Goal: Task Accomplishment & Management: Manage account settings

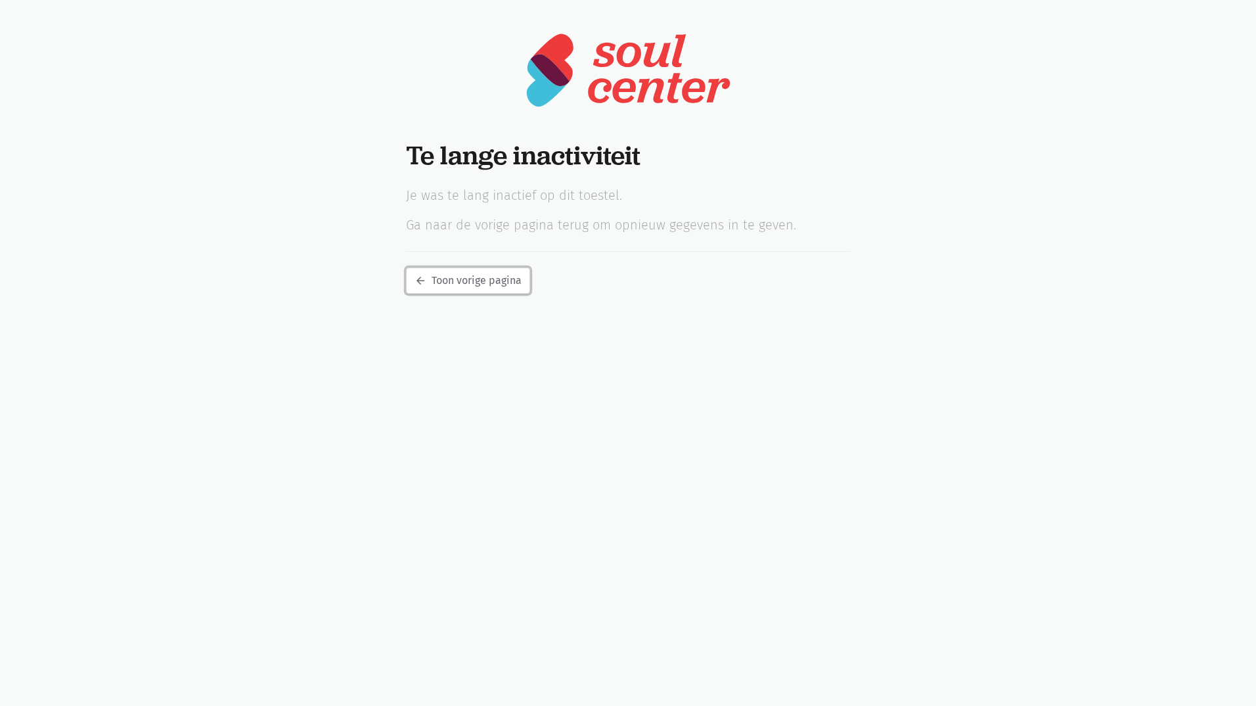
click at [473, 284] on link "arrow_back Toon vorige pagina" at bounding box center [468, 280] width 124 height 26
click at [469, 280] on link "arrow_back Toon vorige pagina" at bounding box center [468, 280] width 124 height 26
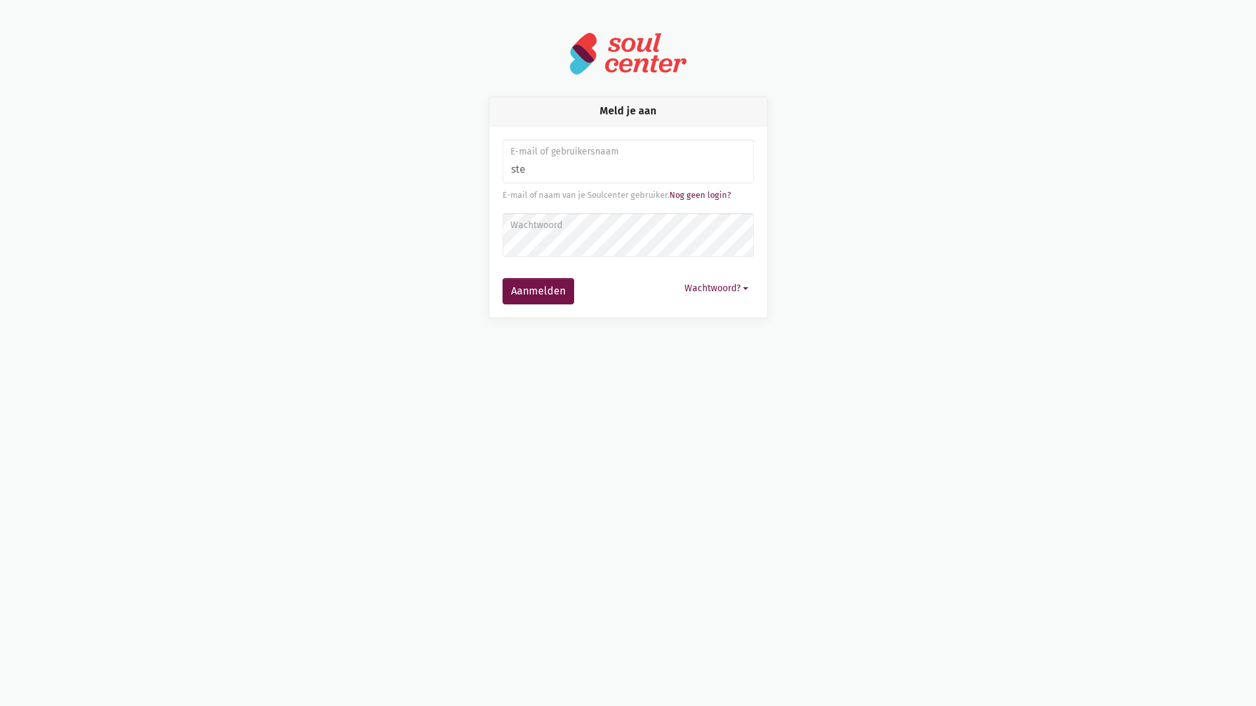
type input "[PERSON_NAME][EMAIL_ADDRESS][DOMAIN_NAME]"
click at [538, 292] on button "Aanmelden" at bounding box center [539, 291] width 72 height 26
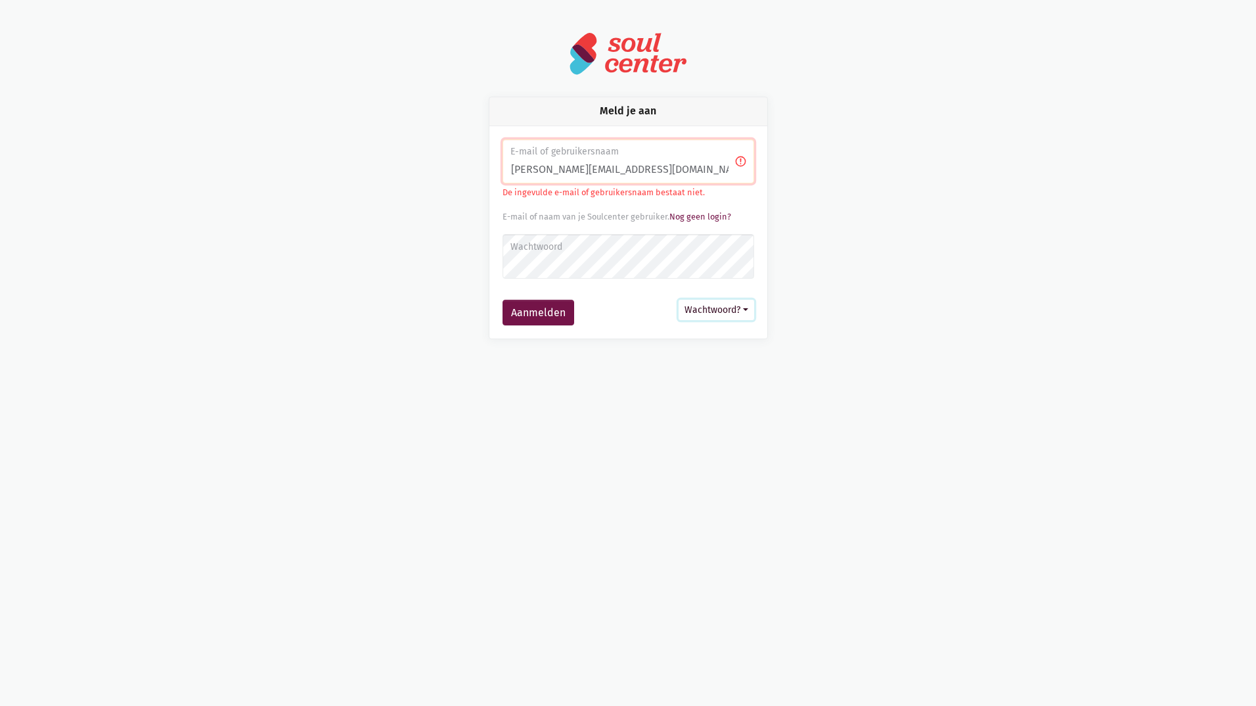
click at [722, 312] on button "Wachtwoord?" at bounding box center [717, 310] width 76 height 20
click at [639, 340] on link "Aanmelden zonder wachtwoord" at bounding box center [652, 341] width 201 height 22
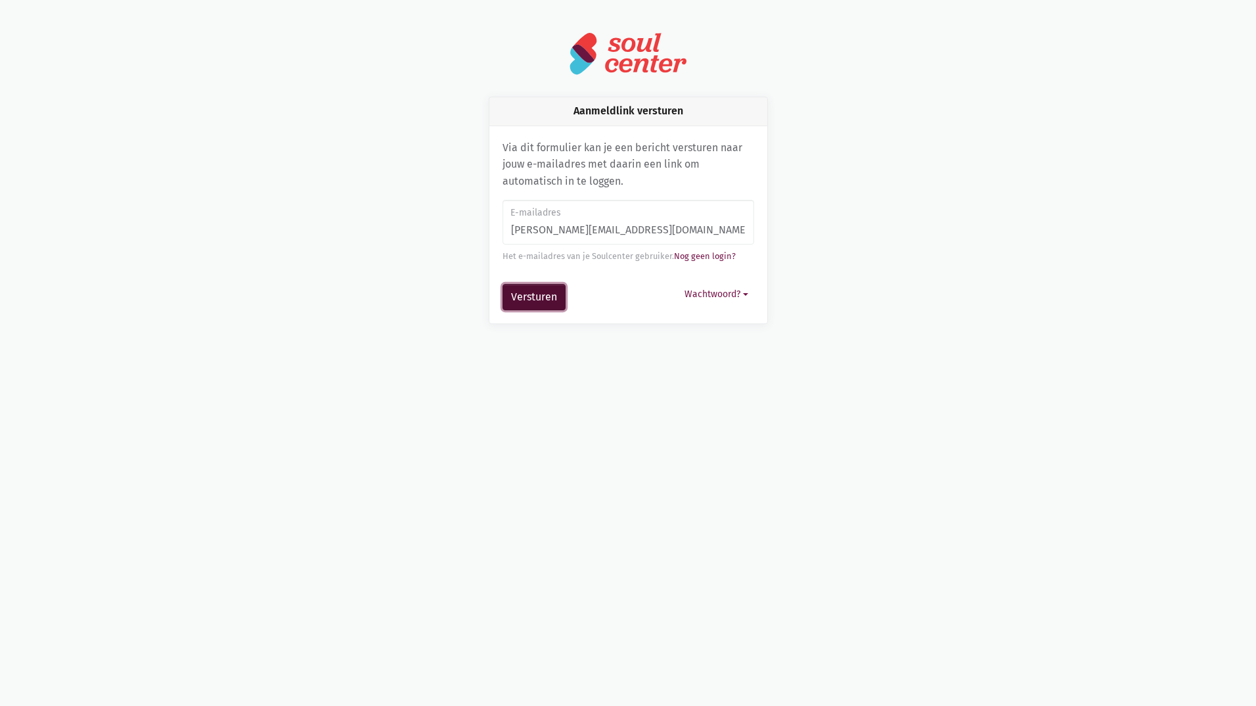
click at [522, 296] on button "Versturen" at bounding box center [534, 297] width 63 height 26
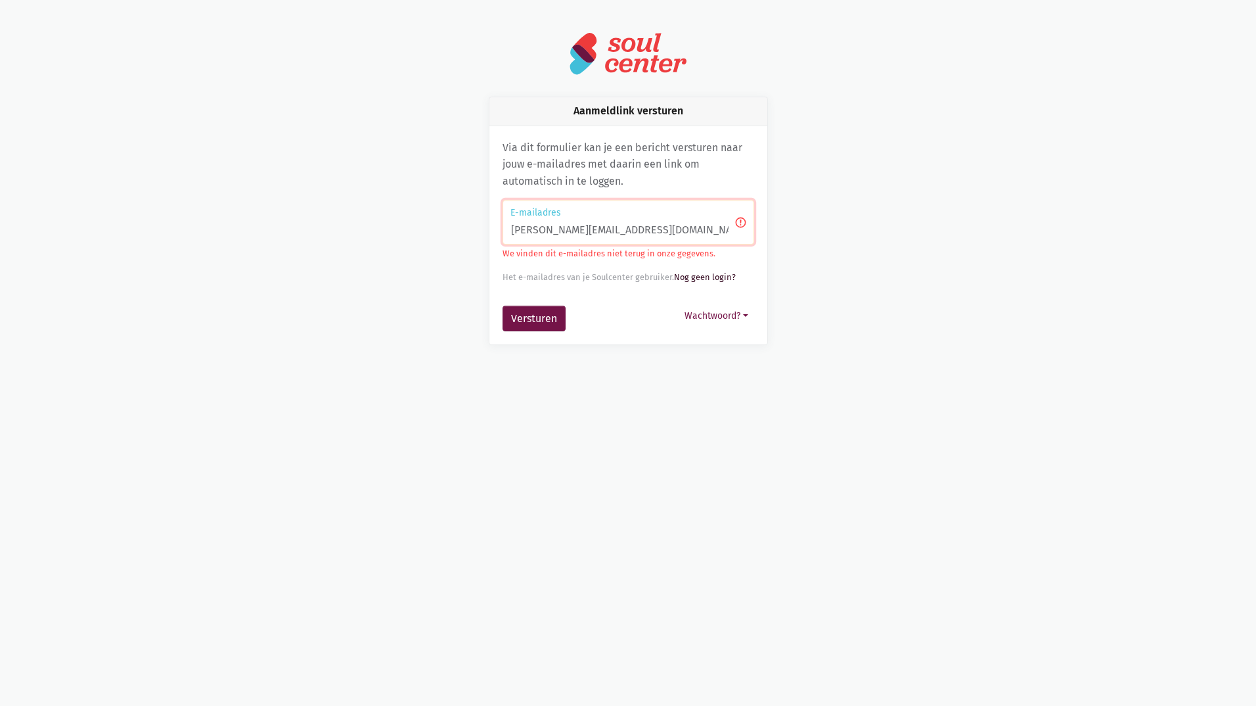
click at [714, 278] on link "Nog geen login?" at bounding box center [705, 277] width 62 height 10
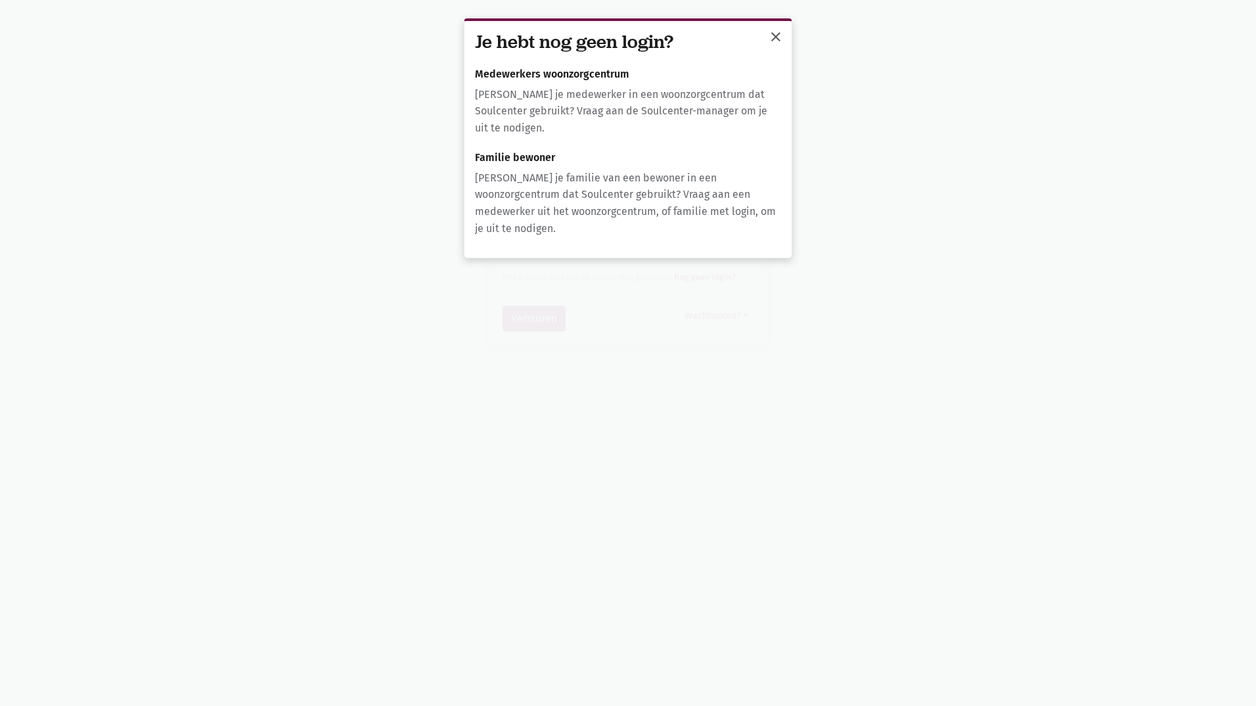
click at [779, 37] on span "close" at bounding box center [776, 37] width 16 height 16
